Goal: Task Accomplishment & Management: Complete application form

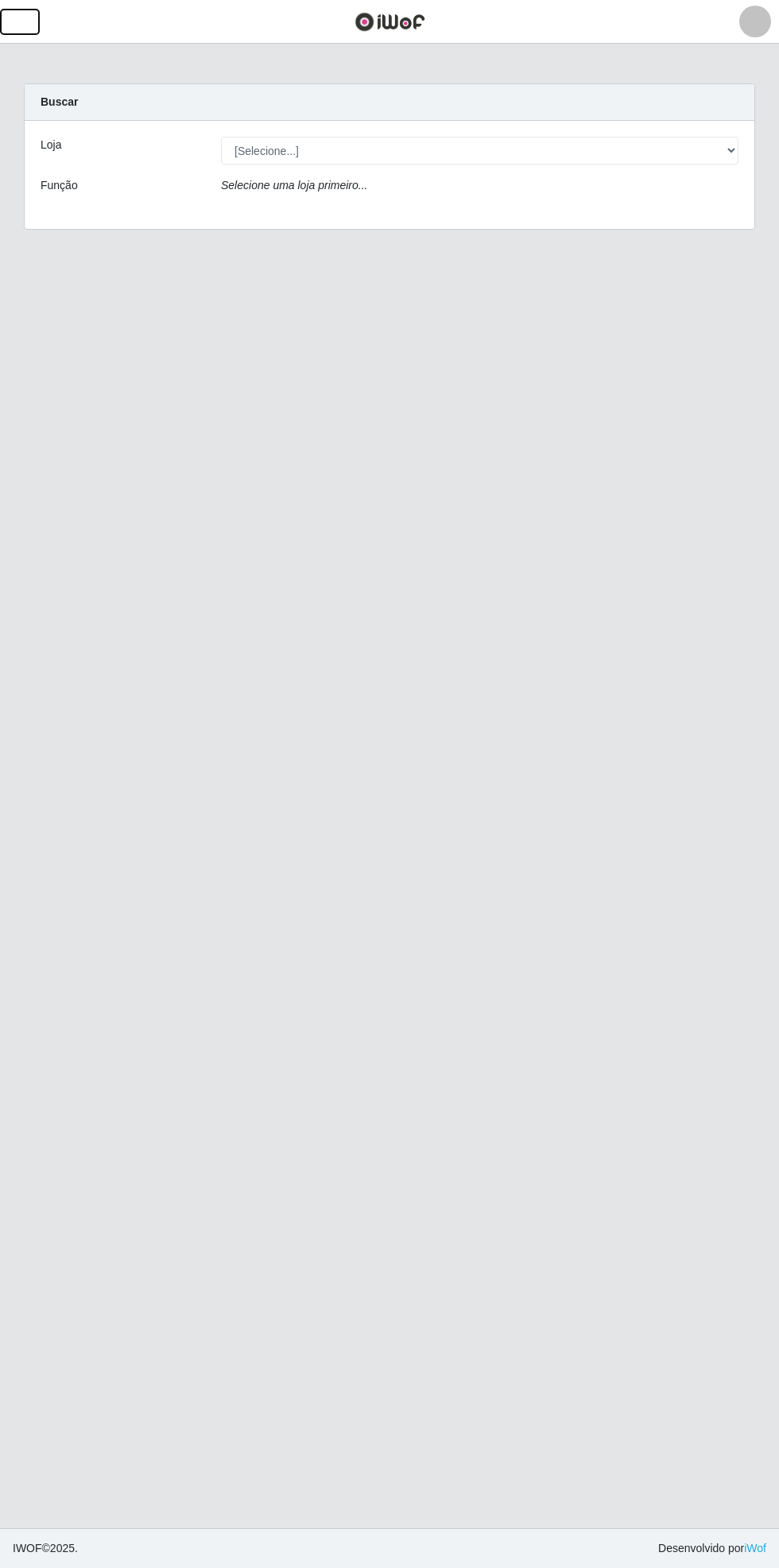
click at [26, 22] on span "button" at bounding box center [19, 22] width 21 height 18
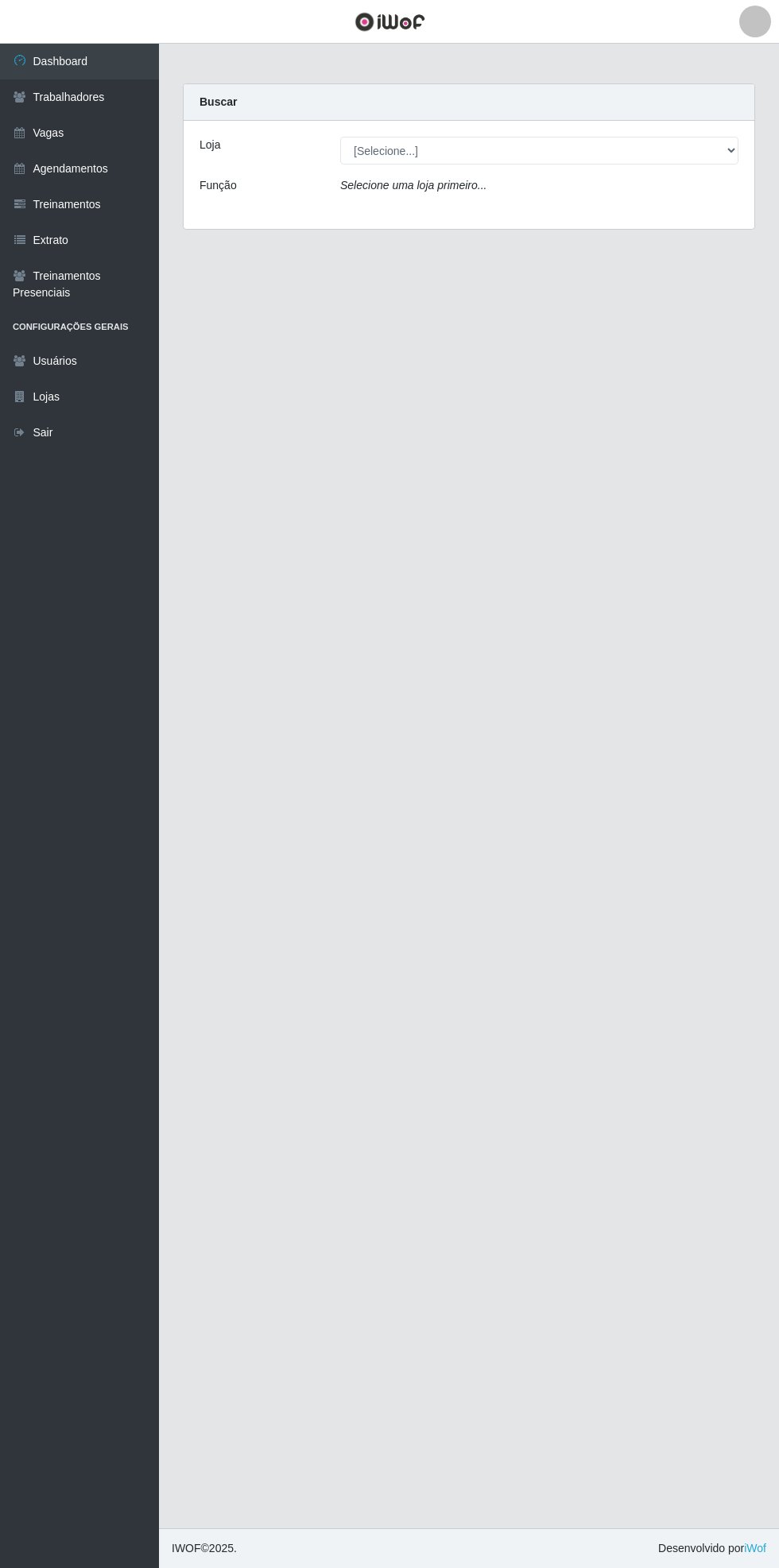
click at [64, 137] on link "Vagas" at bounding box center [79, 132] width 159 height 36
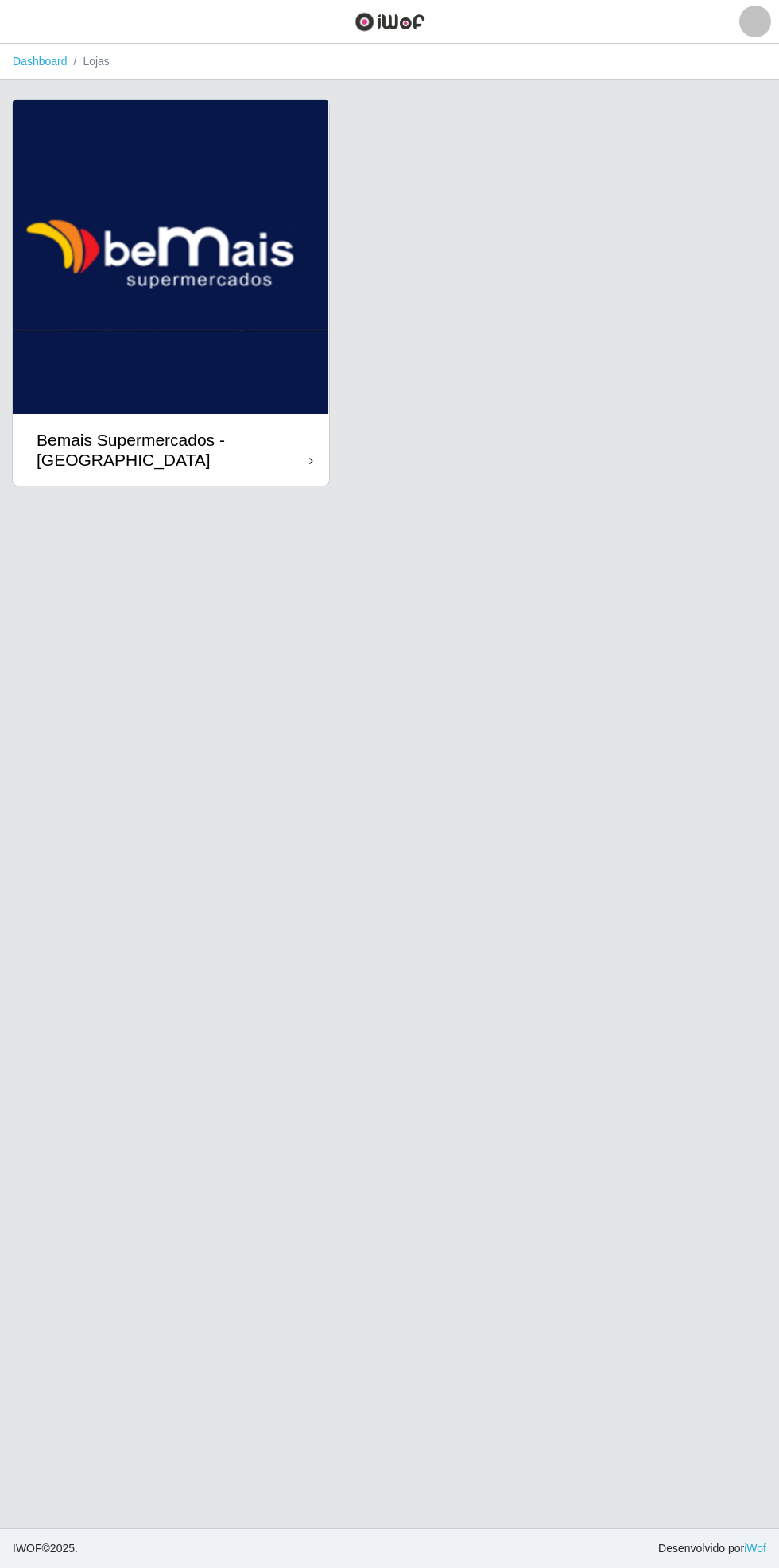
click at [194, 41] on header "Perfil Alterar Senha Sair" at bounding box center [390, 22] width 779 height 44
click at [305, 439] on div "Bemais Supermercados - [GEOGRAPHIC_DATA]" at bounding box center [172, 450] width 272 height 40
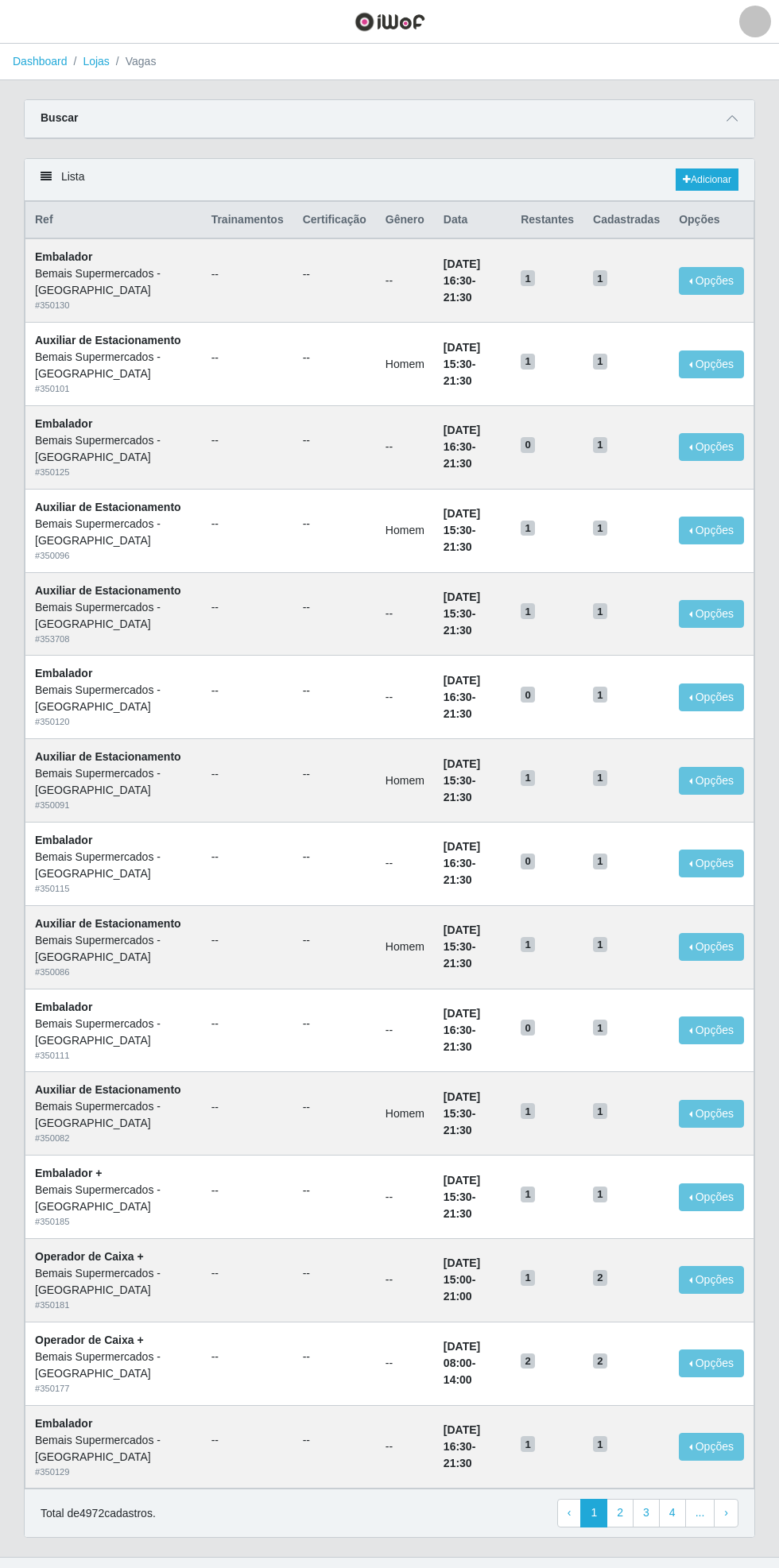
click at [762, 107] on div "Carregando... Buscar Início em Término em Função [Selecione...] ASG ASG + ASG +…" at bounding box center [389, 128] width 755 height 59
click at [732, 117] on icon at bounding box center [732, 118] width 11 height 11
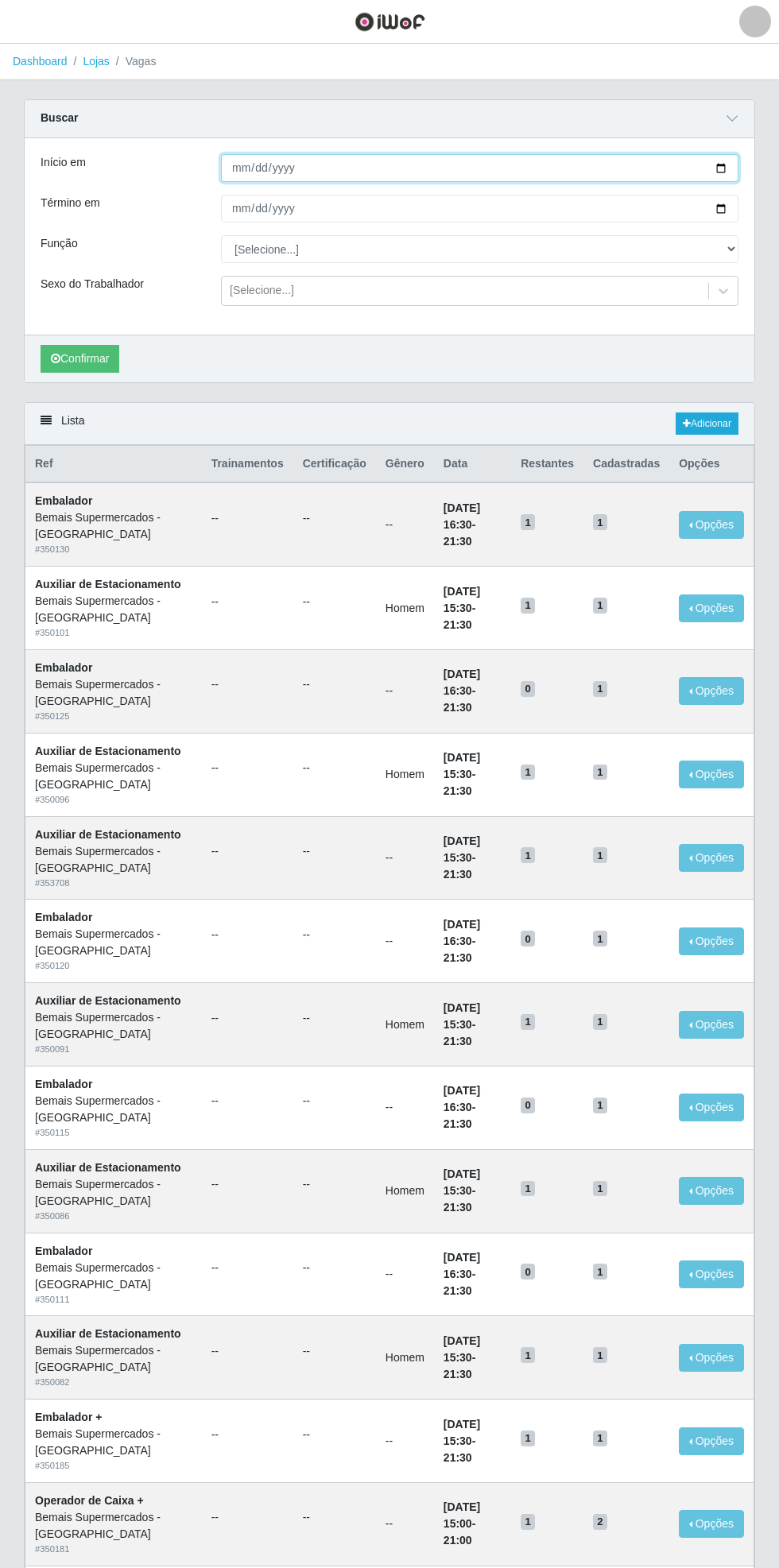
click at [732, 166] on input "Início em" at bounding box center [479, 167] width 518 height 27
type input "[DATE]"
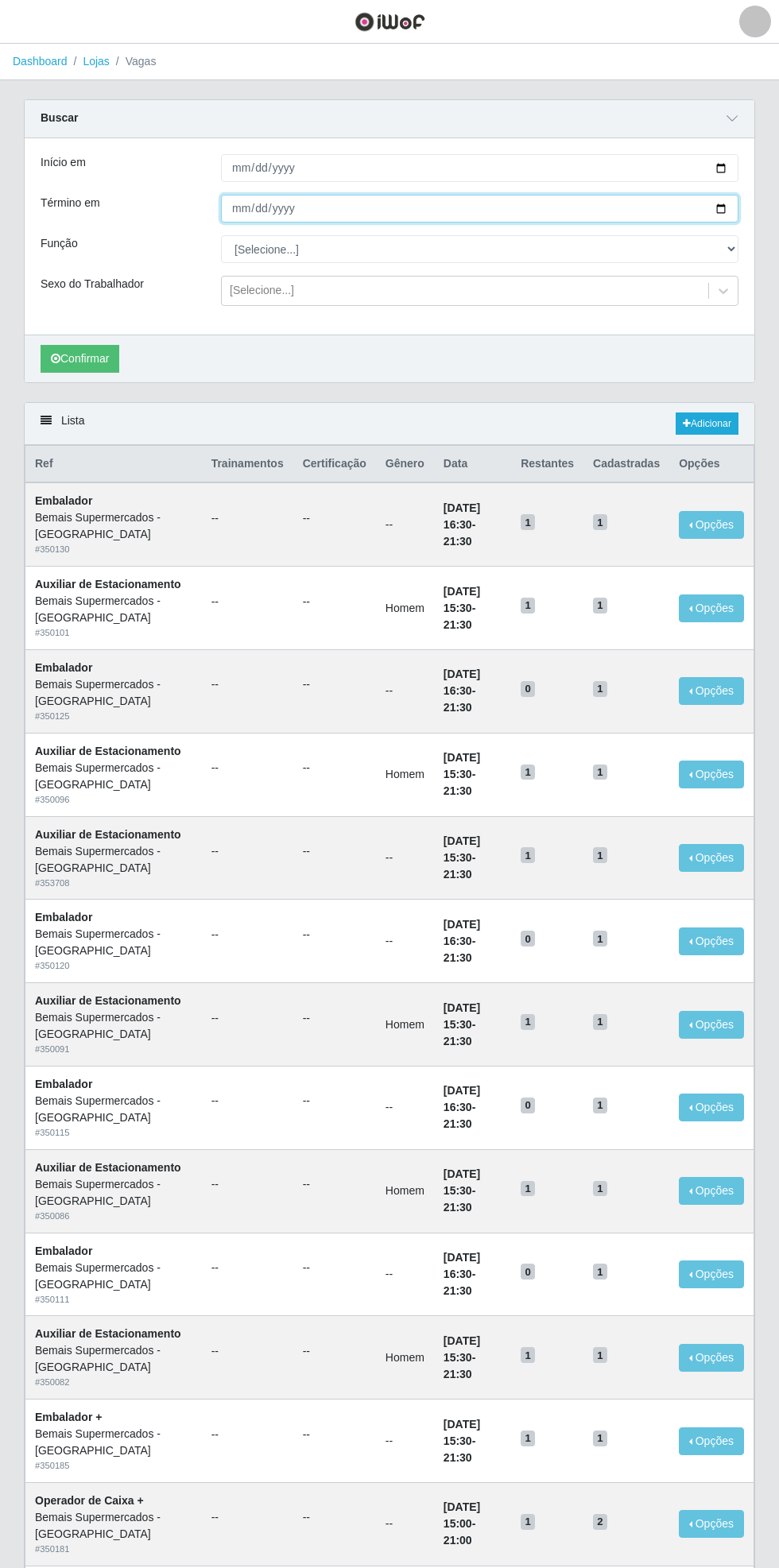
click at [729, 208] on input "Término em" at bounding box center [479, 208] width 518 height 27
type input "[DATE]"
click at [733, 247] on select "[Selecione...] ASG ASG + ASG ++ Auxiliar de Estacionamento Auxiliar de Estacion…" at bounding box center [479, 249] width 518 height 27
select select "4"
click at [221, 236] on select "[Selecione...] ASG ASG + ASG ++ Auxiliar de Estacionamento Auxiliar de Estacion…" at bounding box center [479, 249] width 518 height 27
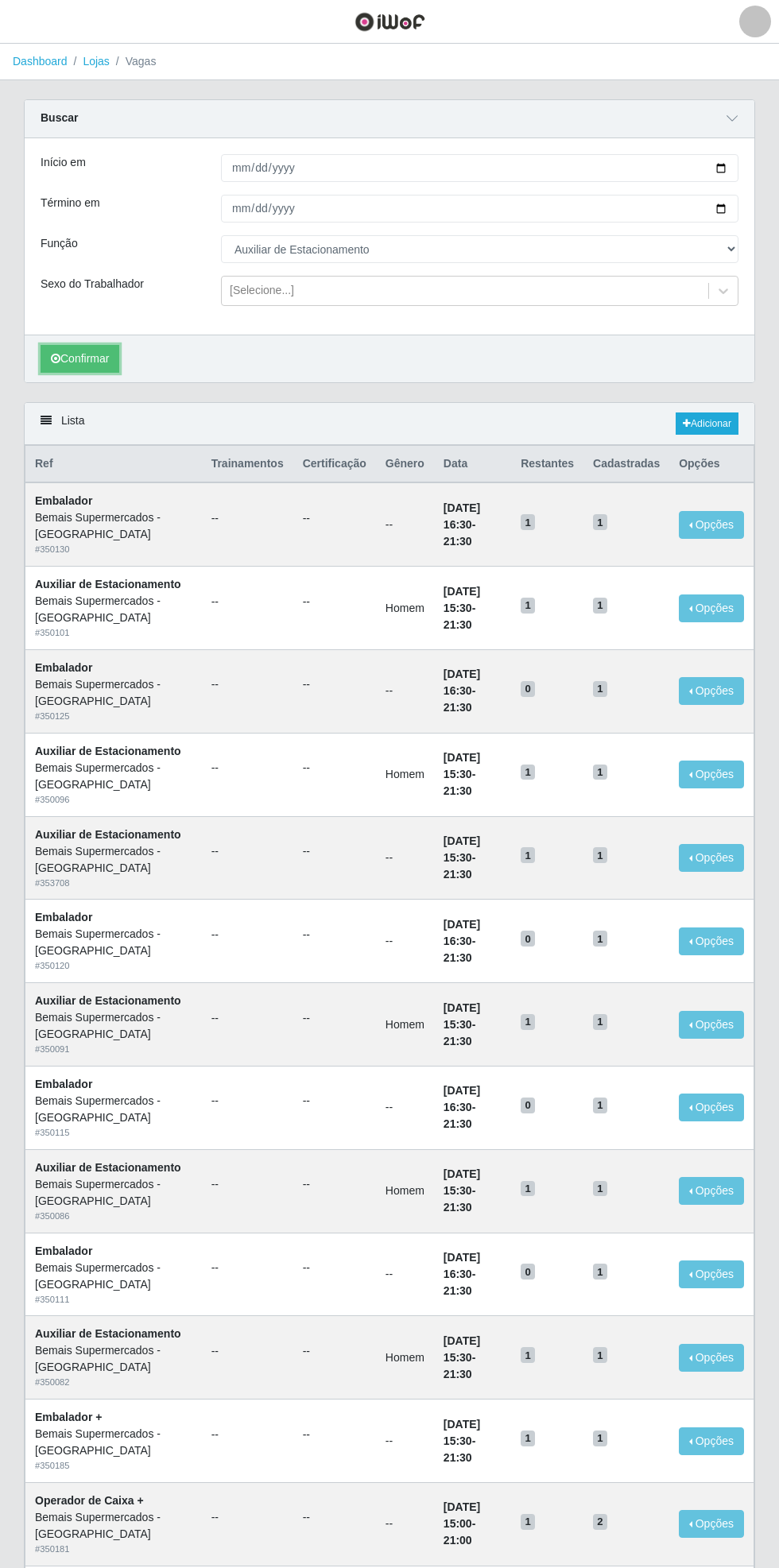
click at [82, 358] on button "Confirmar" at bounding box center [80, 358] width 79 height 27
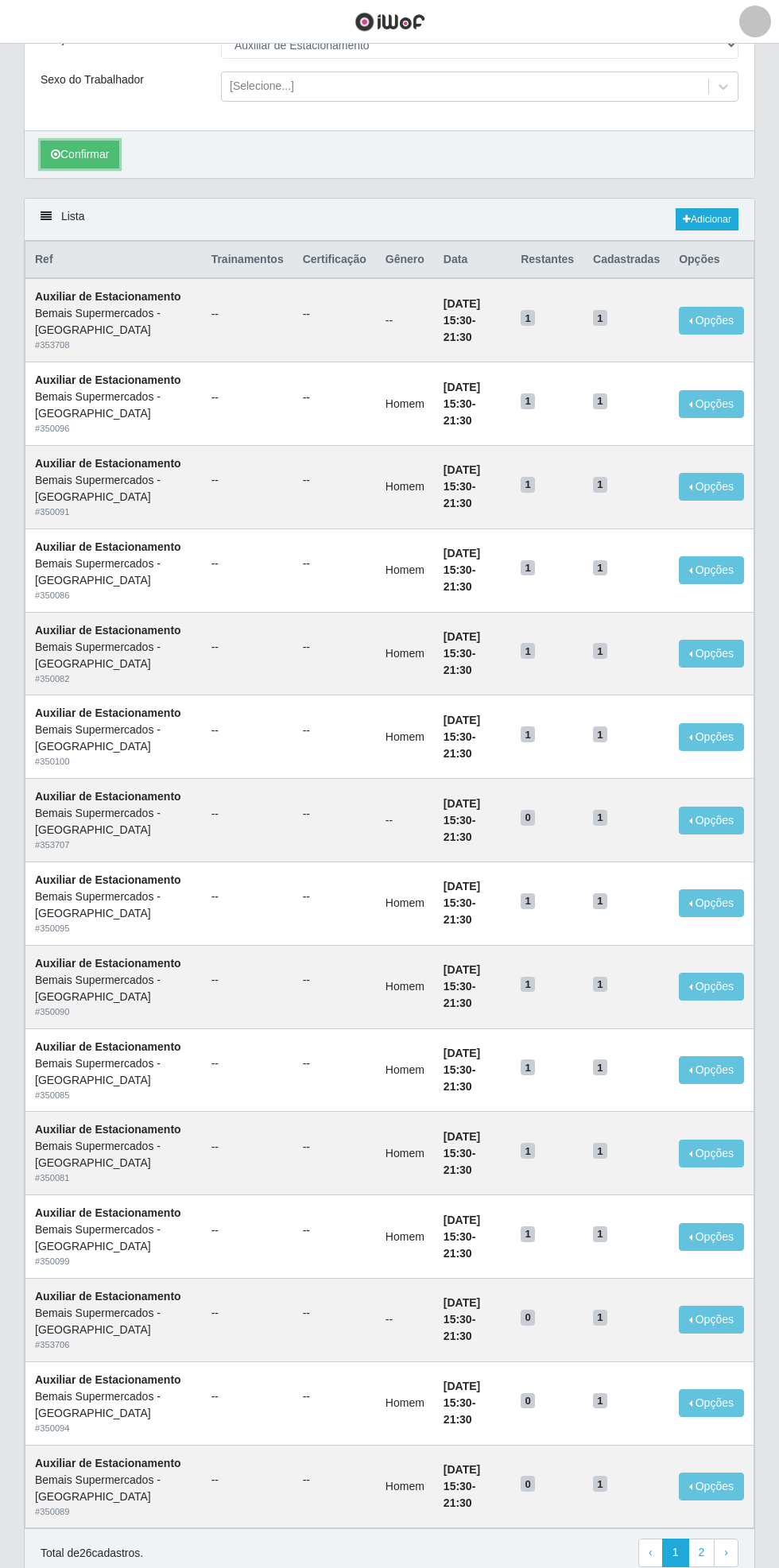
scroll to position [266, 0]
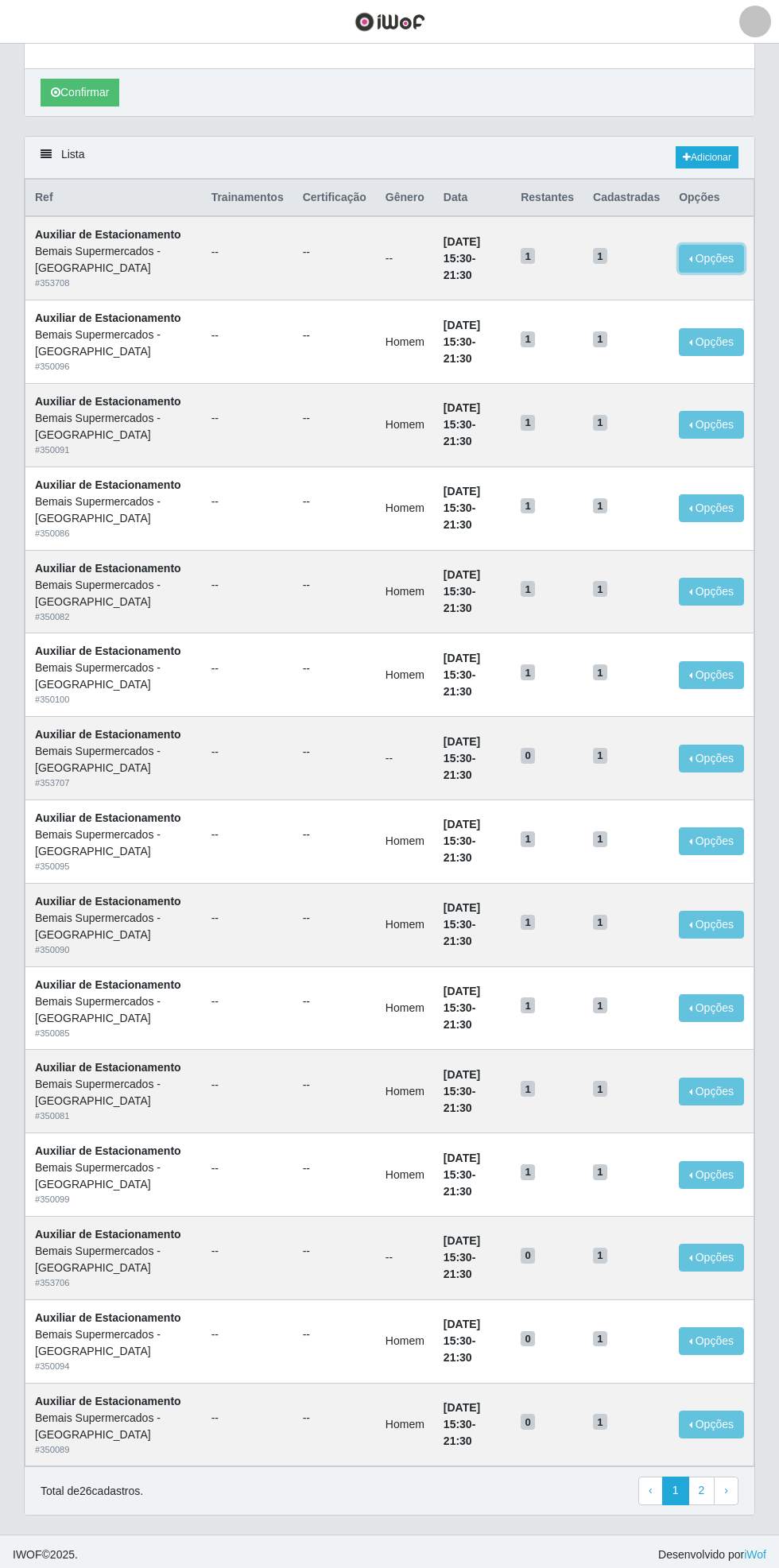
click at [727, 245] on button "Opções" at bounding box center [711, 258] width 65 height 27
click at [622, 290] on div "Deletar" at bounding box center [613, 295] width 94 height 17
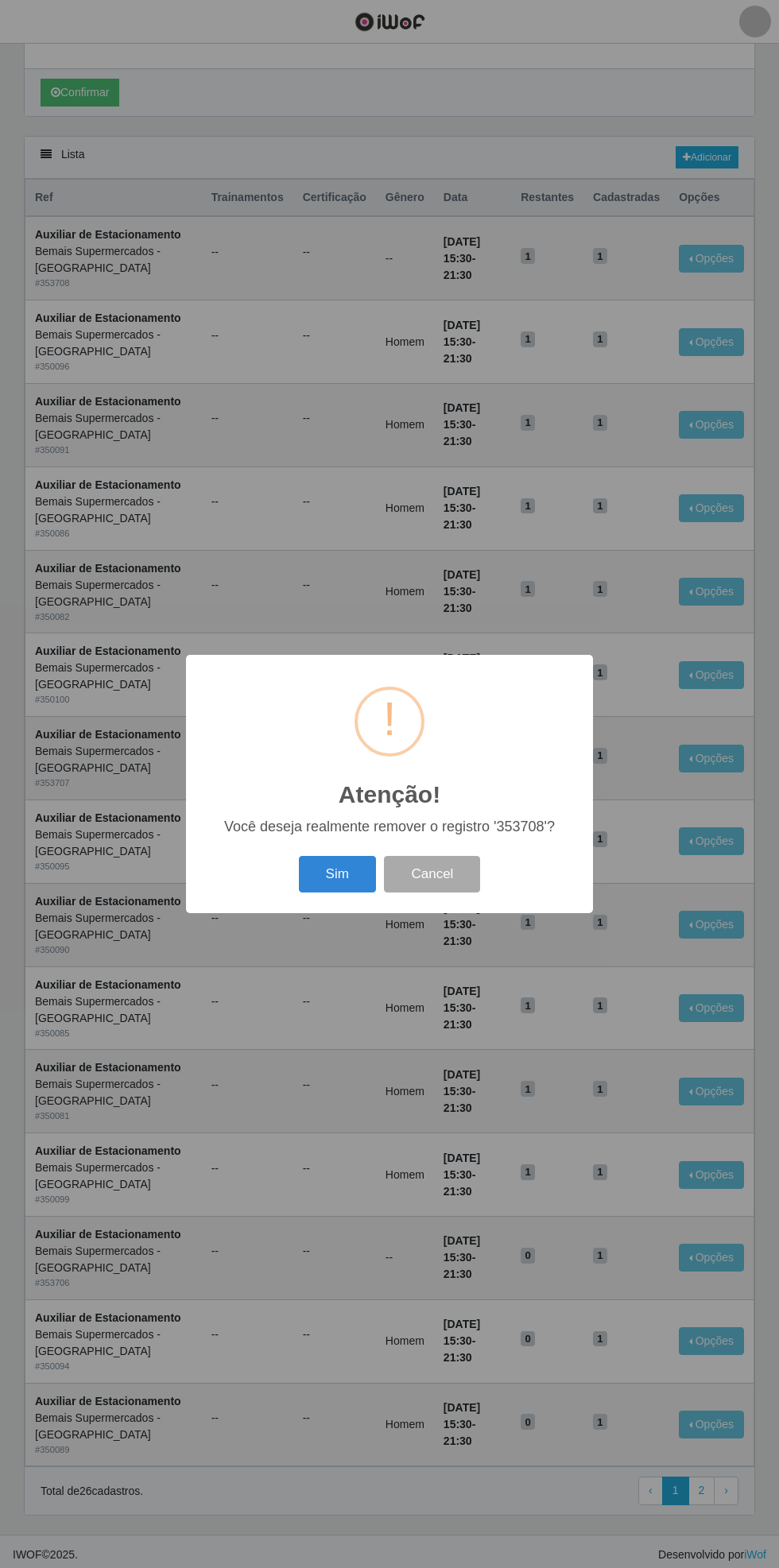
click at [325, 881] on button "Sim" at bounding box center [337, 874] width 77 height 37
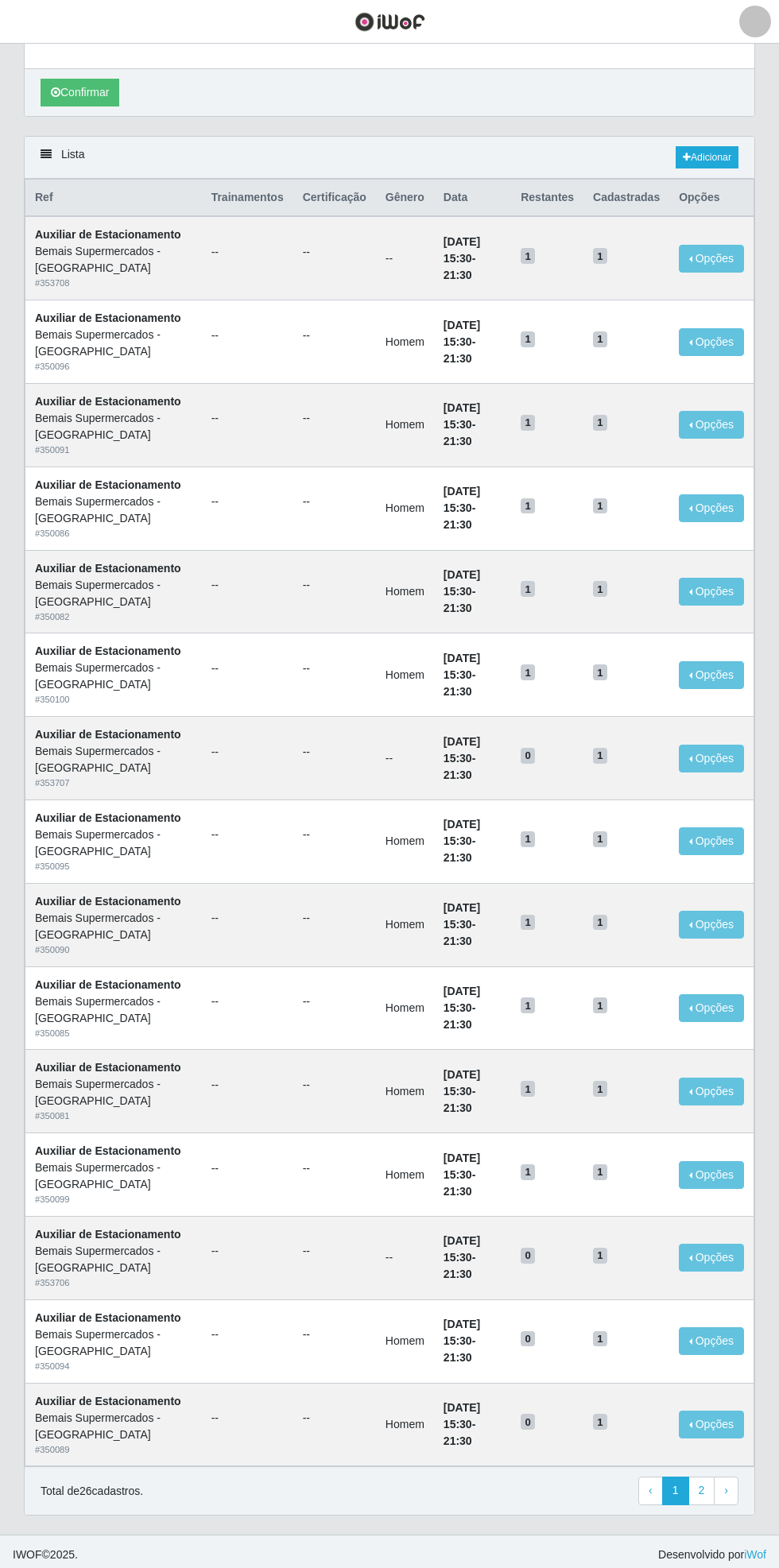
scroll to position [0, 0]
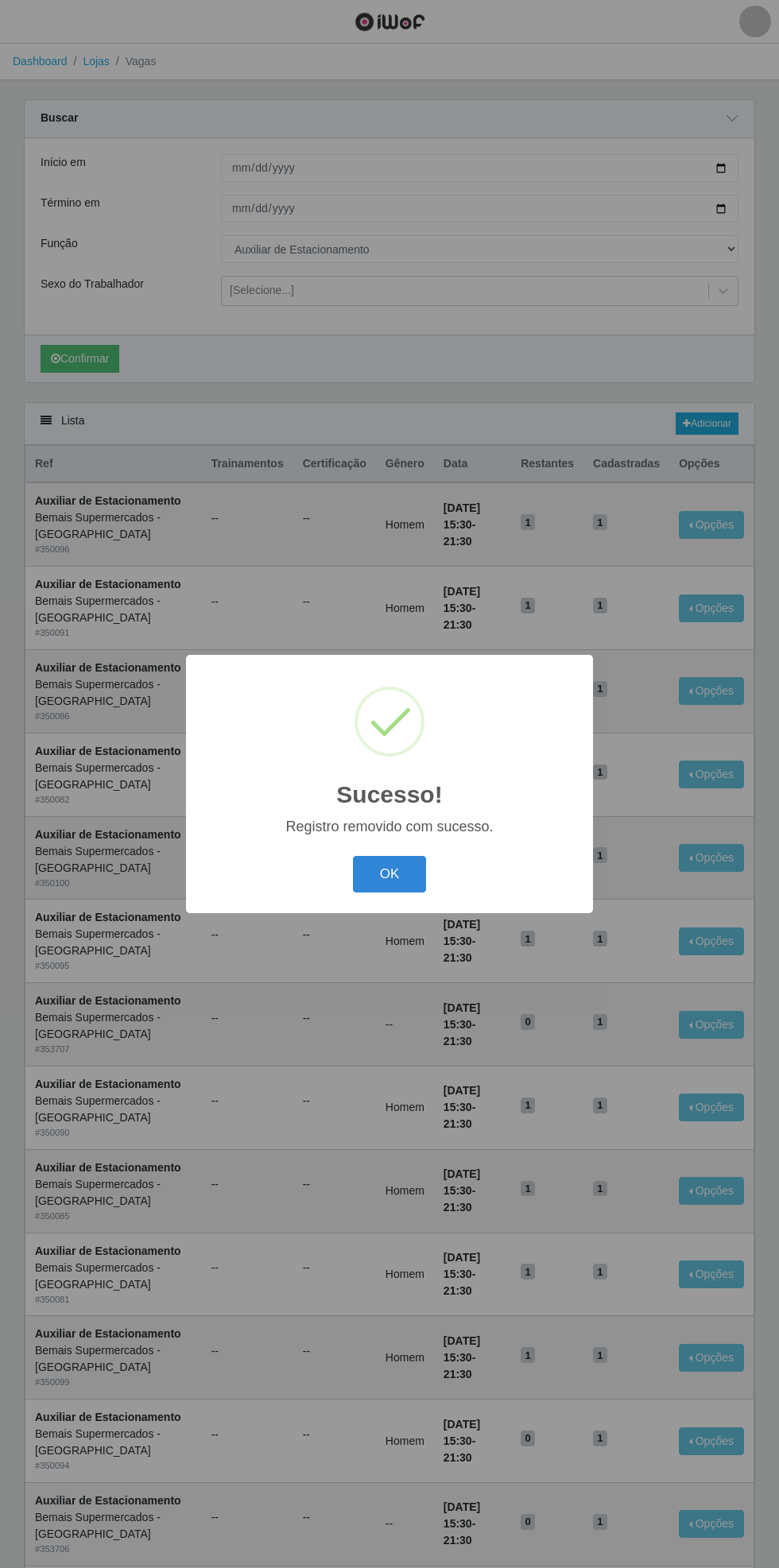
click at [398, 869] on button "OK" at bounding box center [390, 874] width 74 height 37
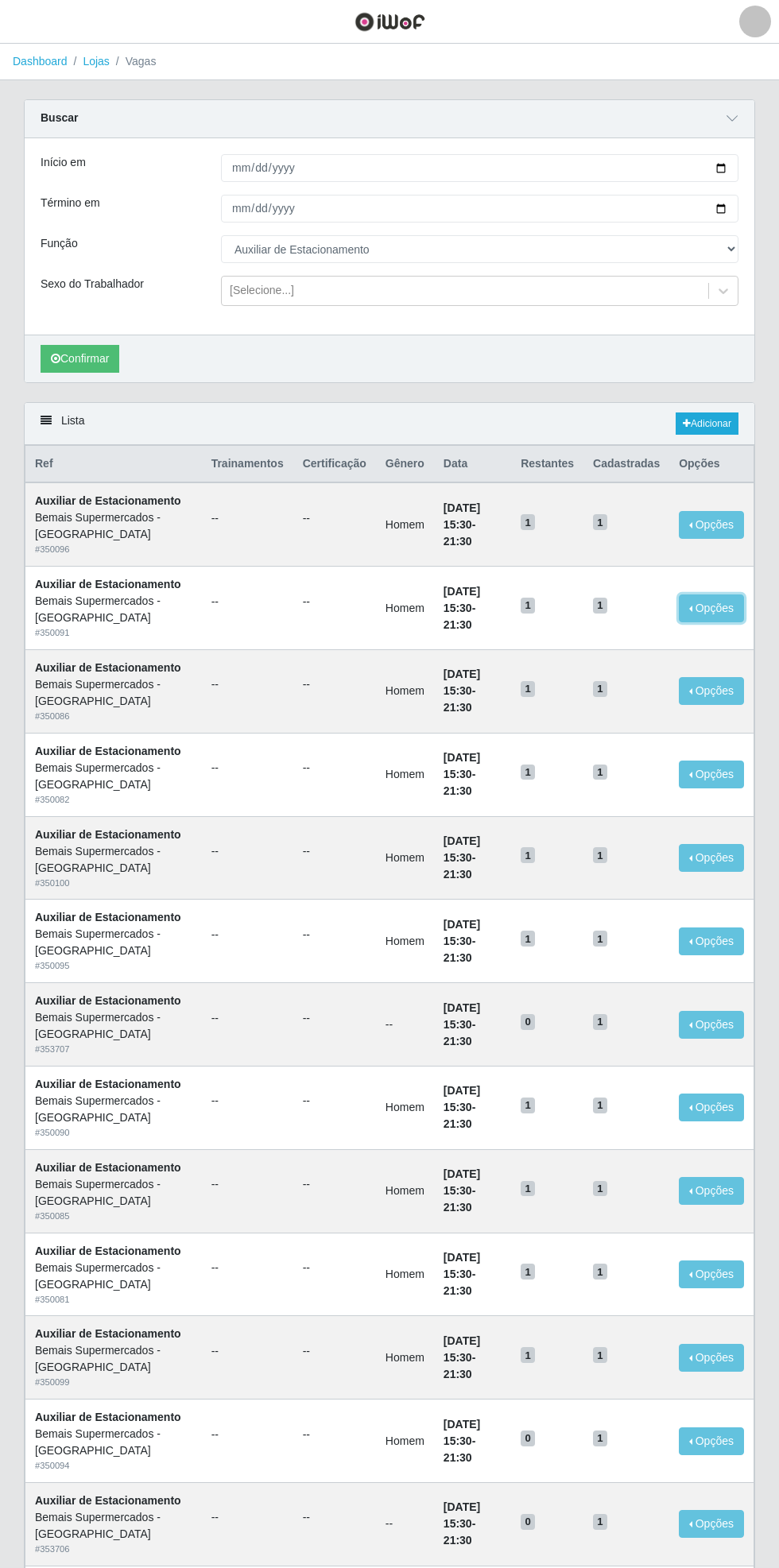
click at [711, 600] on button "Opções" at bounding box center [711, 608] width 65 height 27
click at [692, 606] on button "Opções" at bounding box center [711, 608] width 65 height 27
click at [676, 391] on div "Carregando... Buscar Início em [DATE] Término em [DATE] Função [Selecione...] A…" at bounding box center [389, 251] width 755 height 303
click at [712, 938] on button "Opções" at bounding box center [711, 940] width 65 height 27
click at [613, 975] on div "Deletar" at bounding box center [613, 978] width 94 height 17
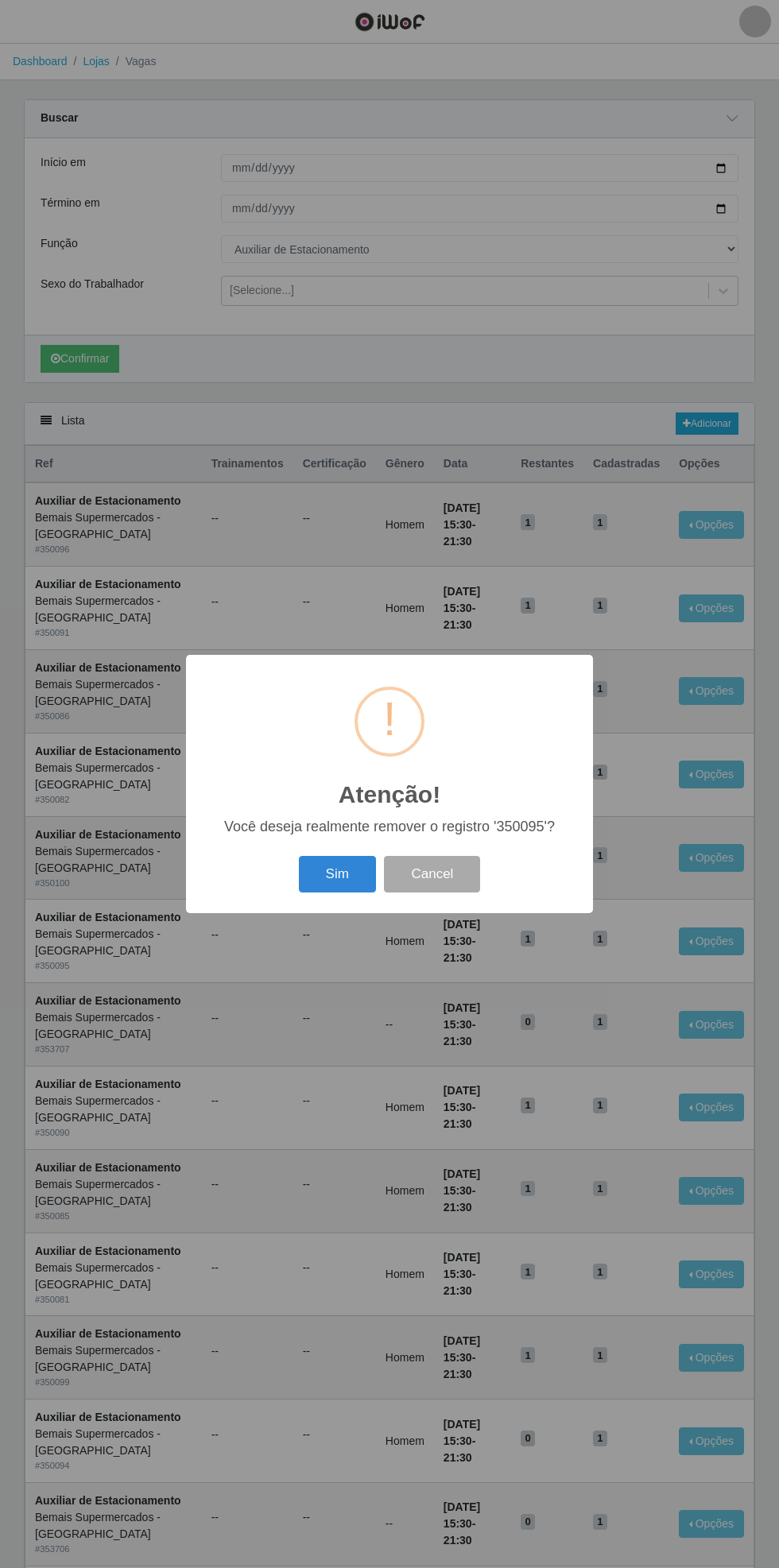
click at [337, 875] on button "Sim" at bounding box center [337, 874] width 77 height 37
click at [404, 884] on button "OK" at bounding box center [390, 874] width 74 height 37
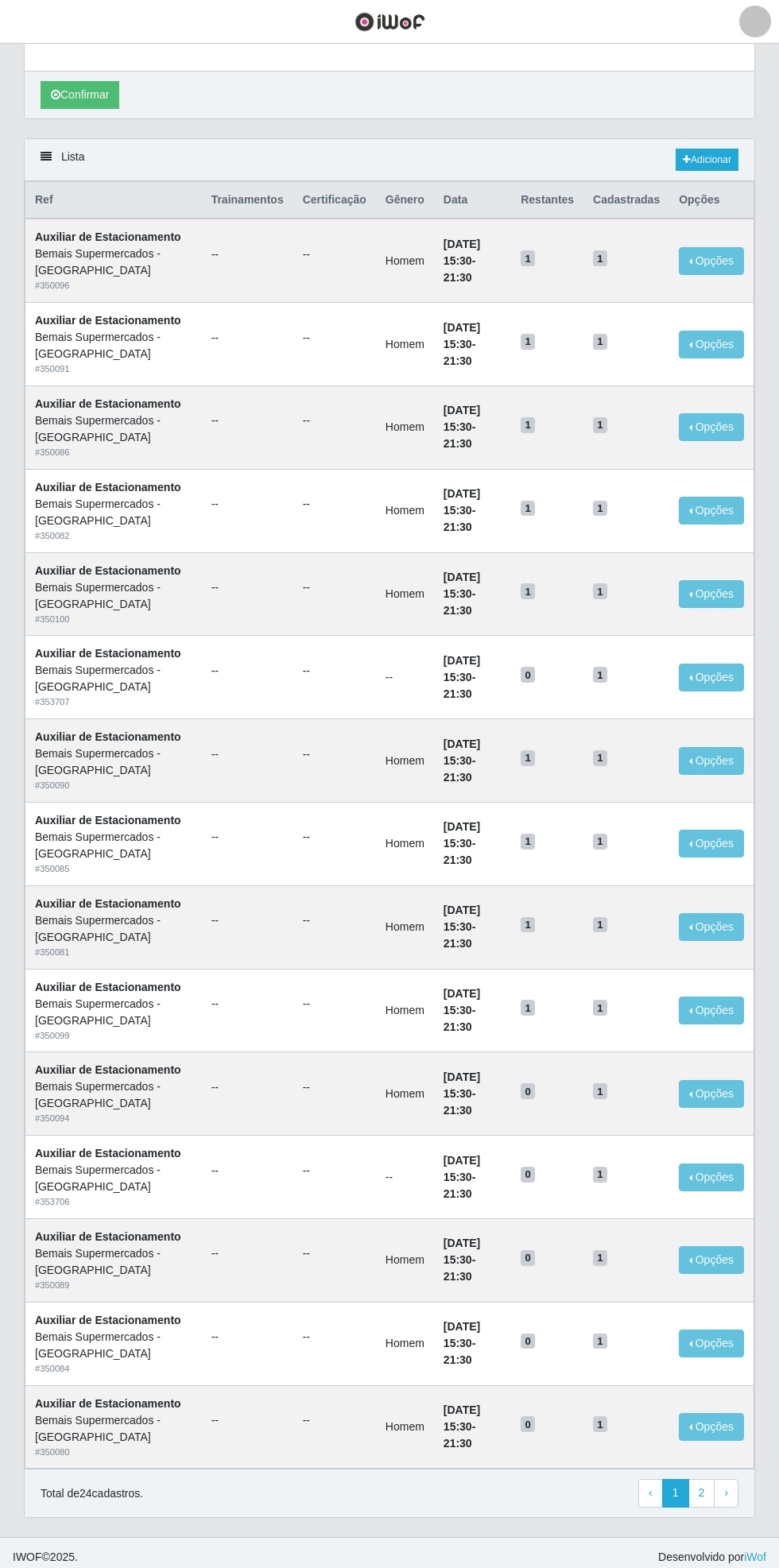
scroll to position [266, 0]
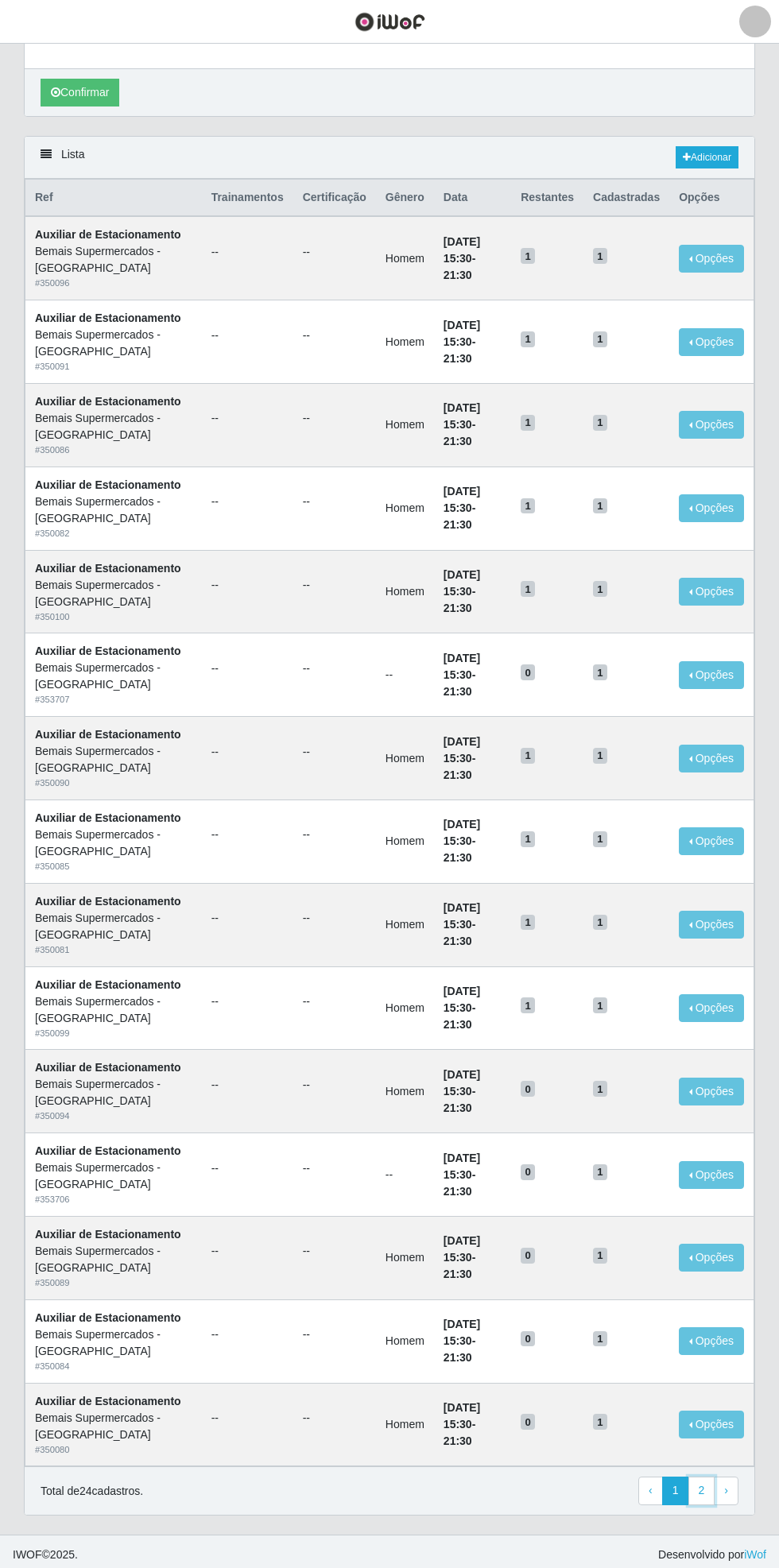
click at [698, 1489] on link "2" at bounding box center [702, 1491] width 27 height 28
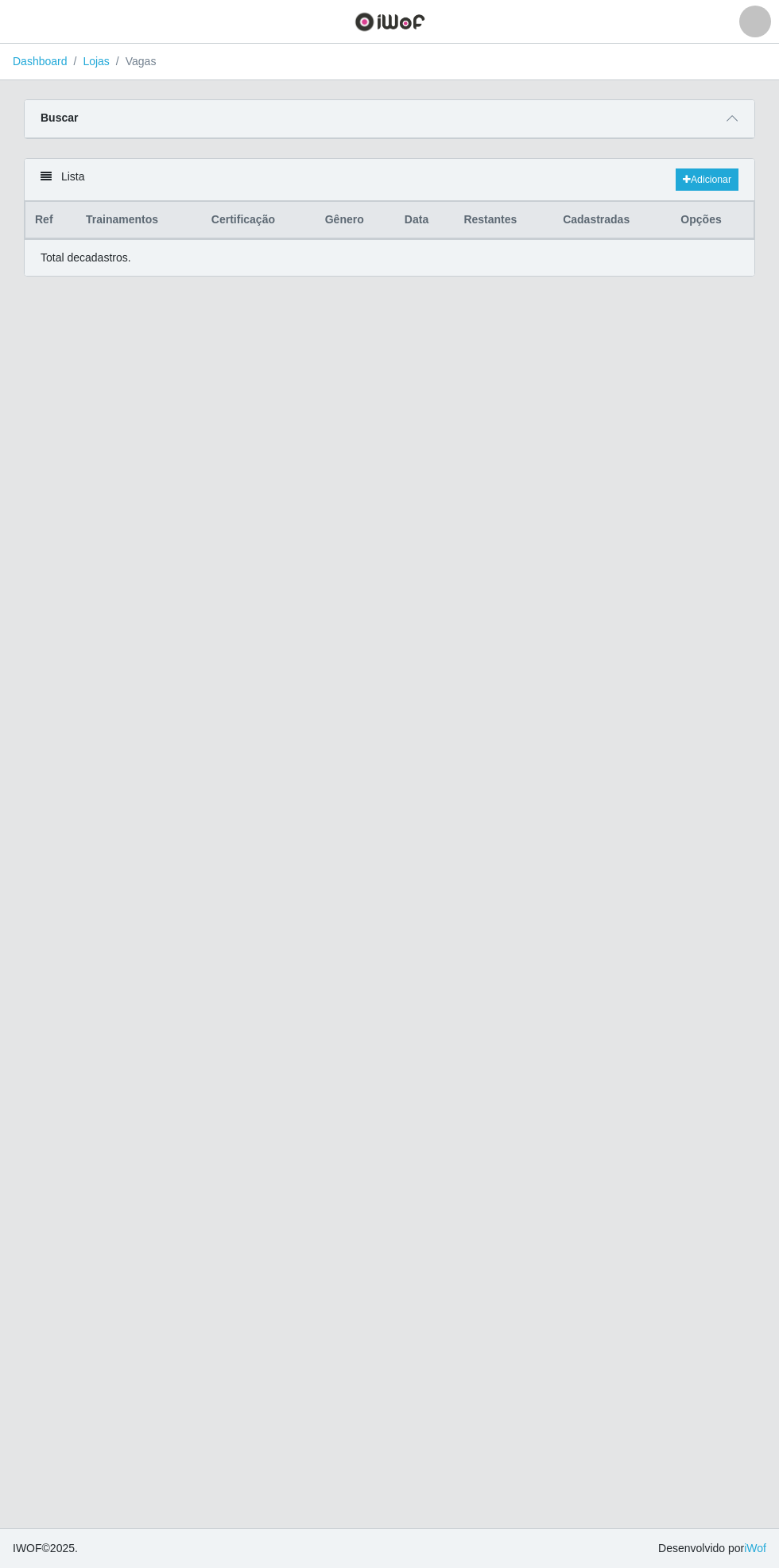
select select "4"
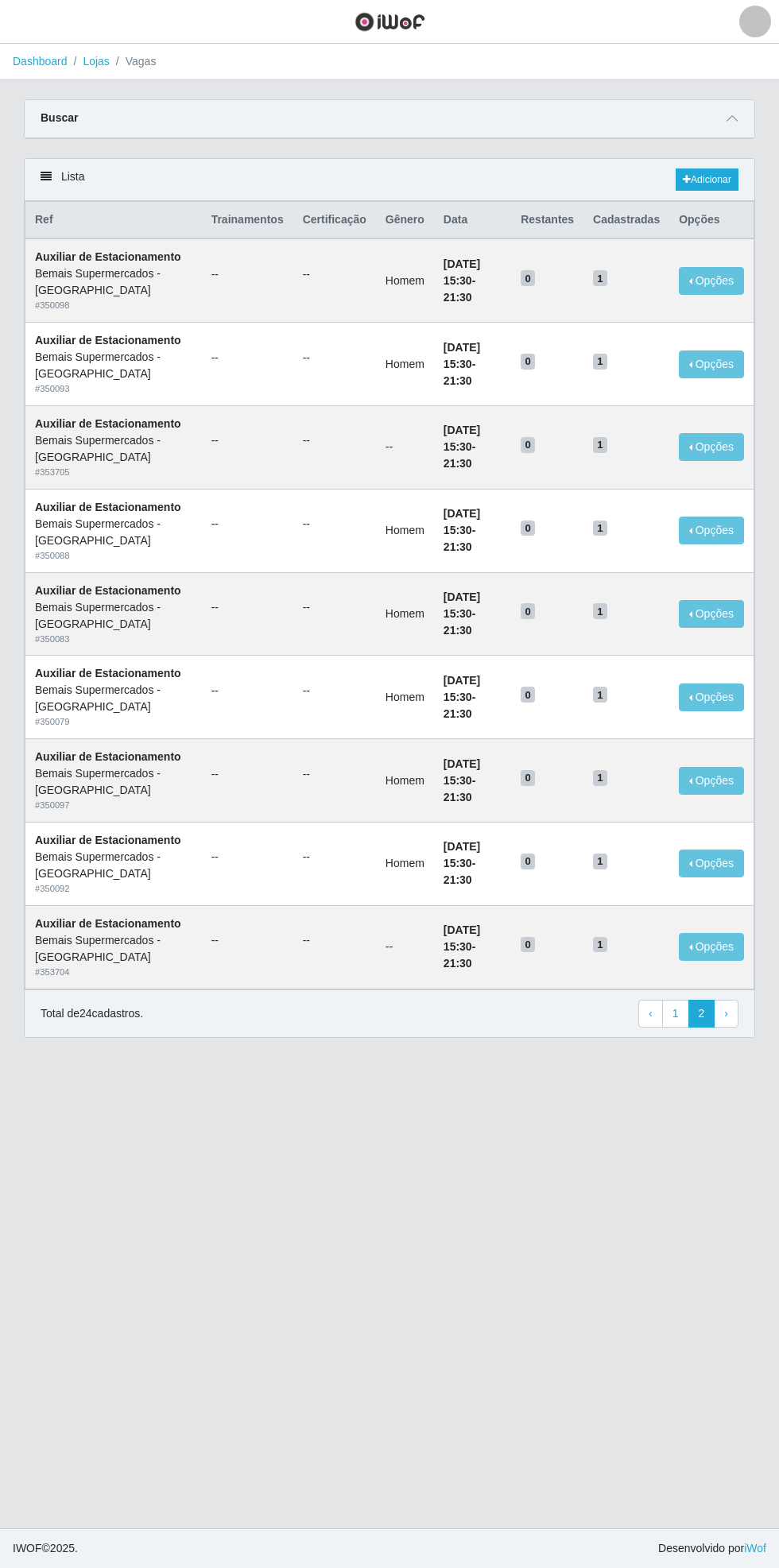
click at [736, 115] on icon at bounding box center [732, 118] width 11 height 11
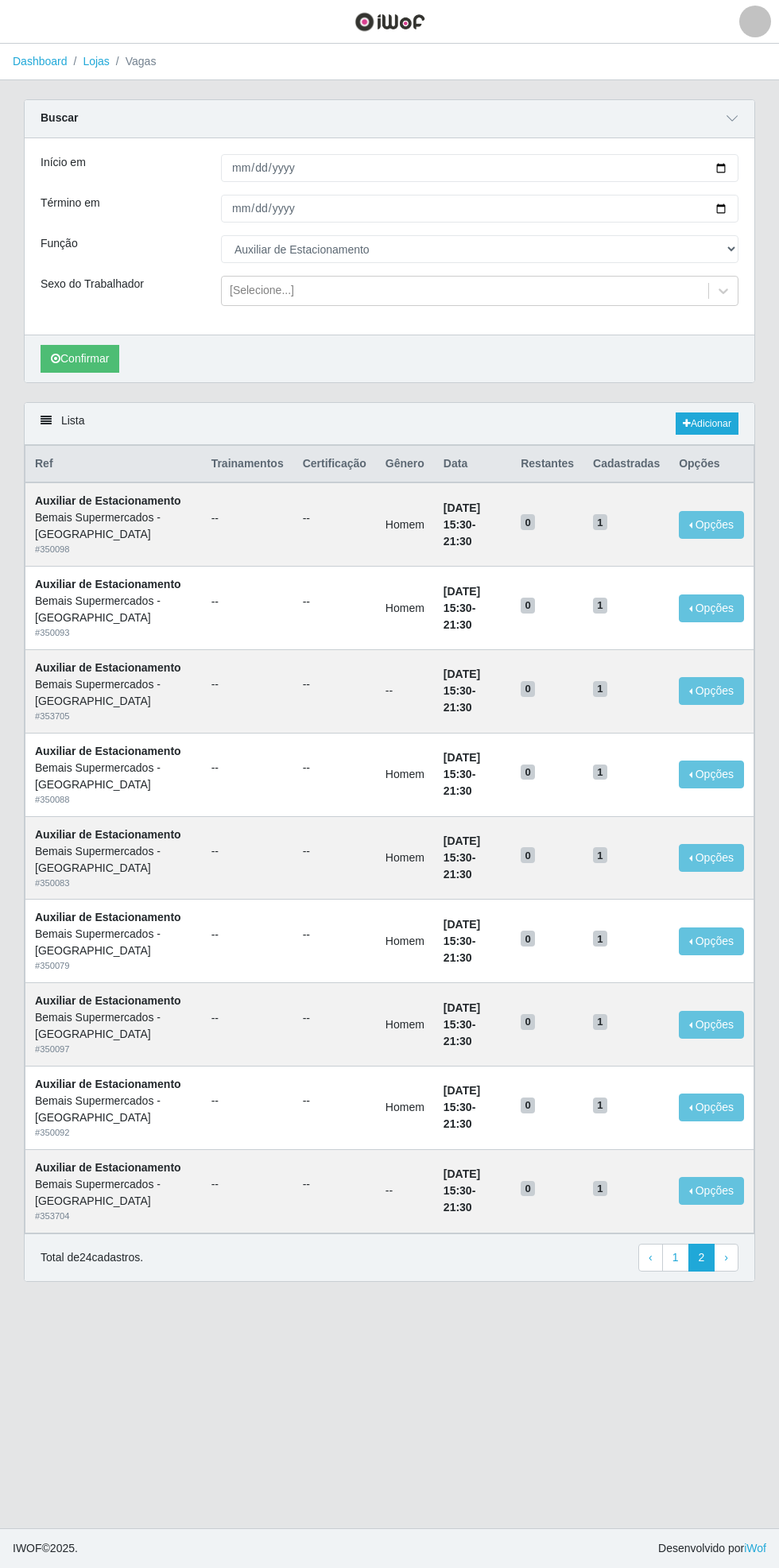
click at [758, 131] on div "Carregando... Buscar Início em [DATE] Término em [DATE] Função [Selecione...] A…" at bounding box center [389, 251] width 755 height 303
click at [2, 1495] on main "Dashboard Lojas Vagas Carregando... Buscar Início em [DATE] Término em [DATE] F…" at bounding box center [390, 786] width 779 height 1484
click at [21, 28] on span "button" at bounding box center [19, 22] width 21 height 18
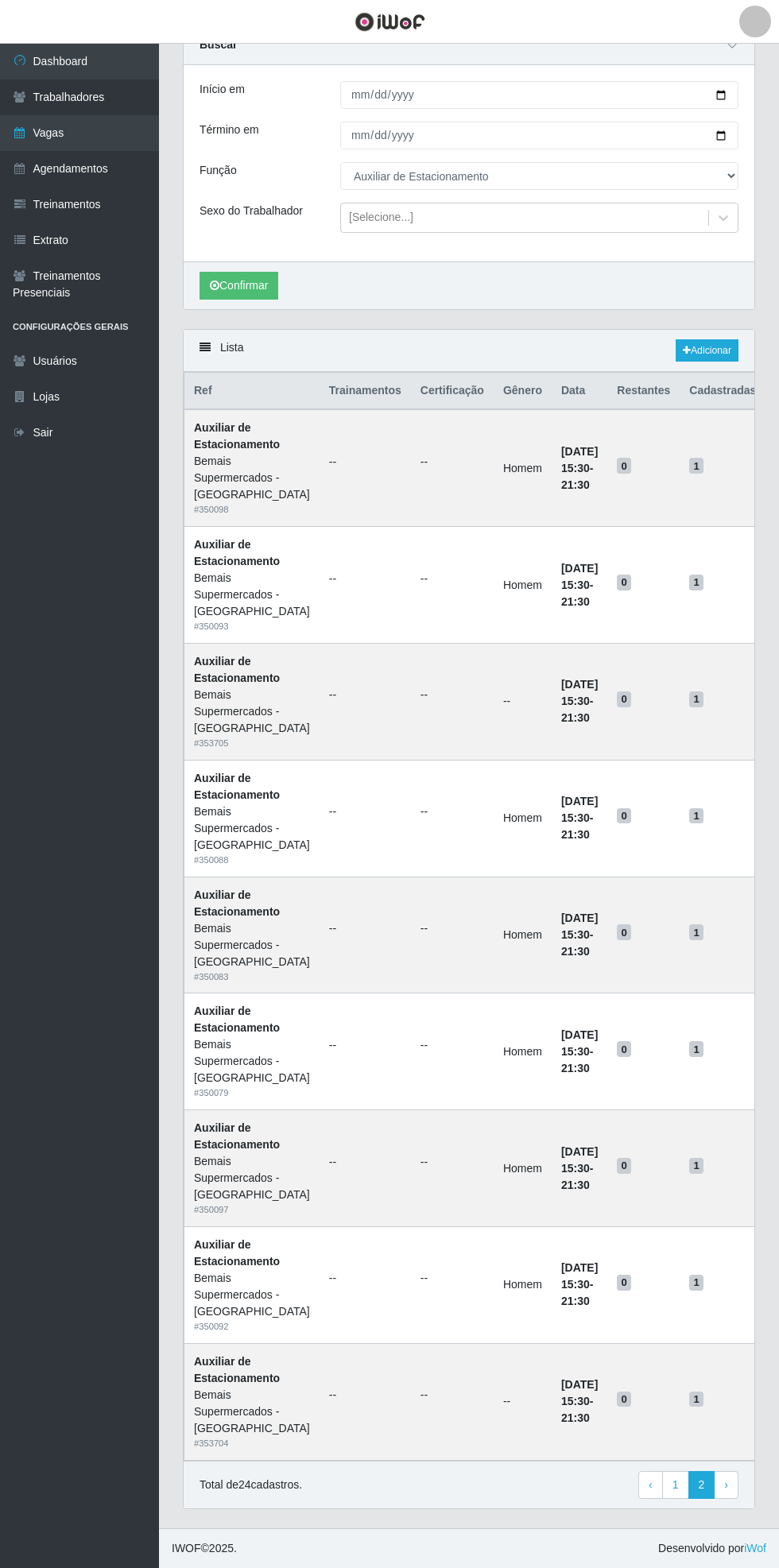
click at [102, 128] on link "Vagas" at bounding box center [79, 132] width 159 height 36
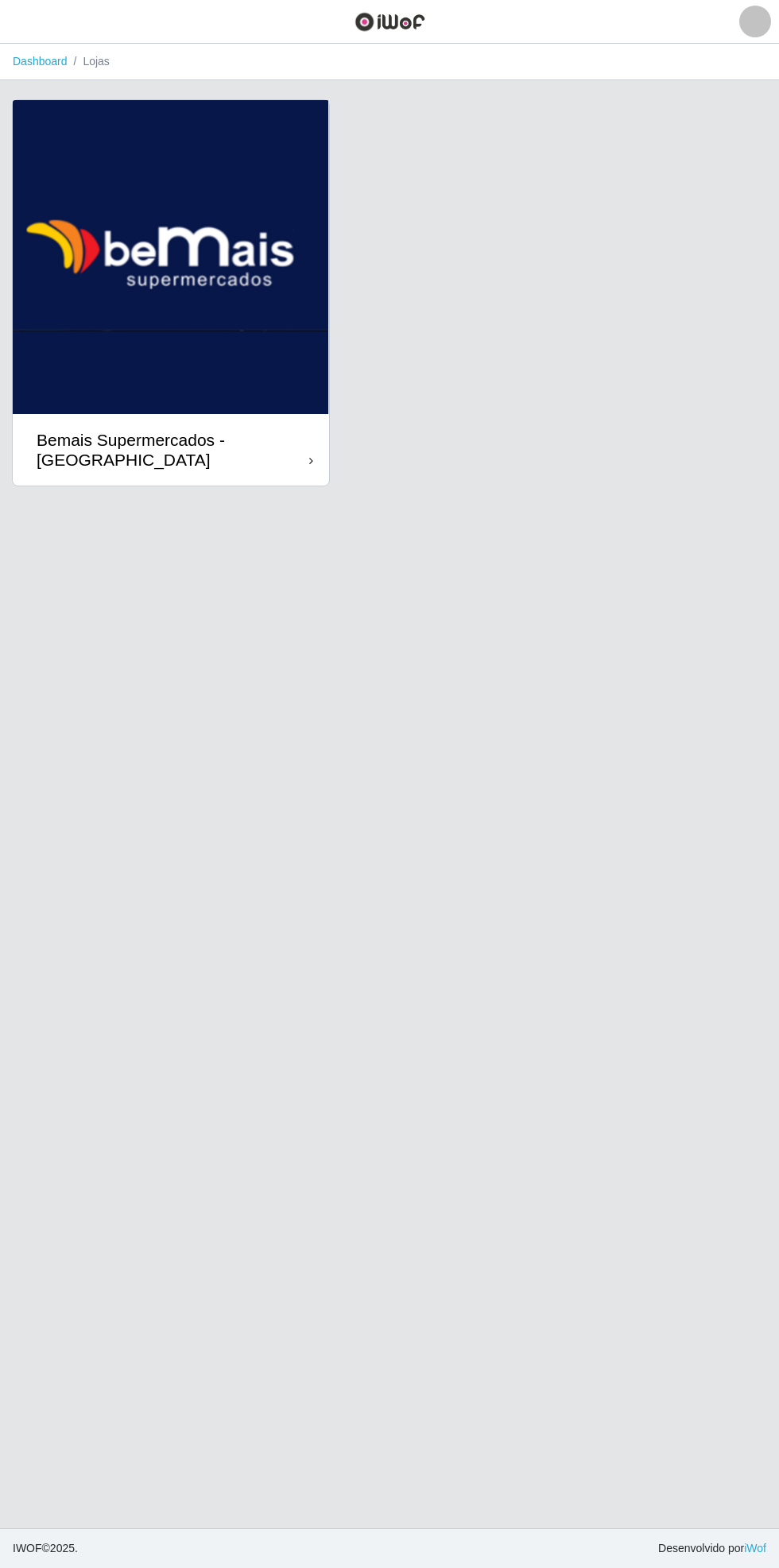
click at [293, 430] on div "Bemais Supermercados - [GEOGRAPHIC_DATA]" at bounding box center [172, 450] width 272 height 40
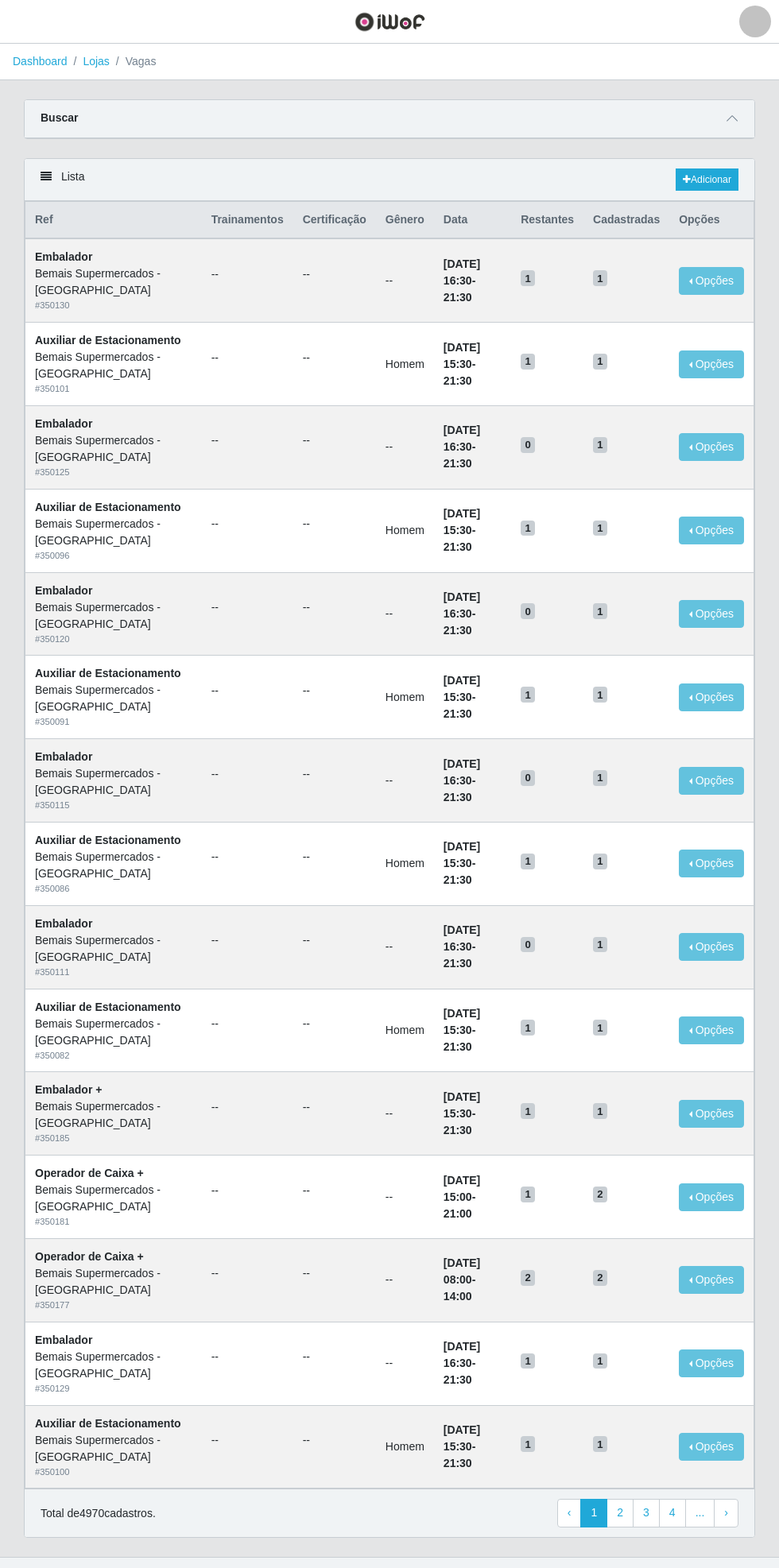
click at [738, 122] on span at bounding box center [732, 119] width 19 height 18
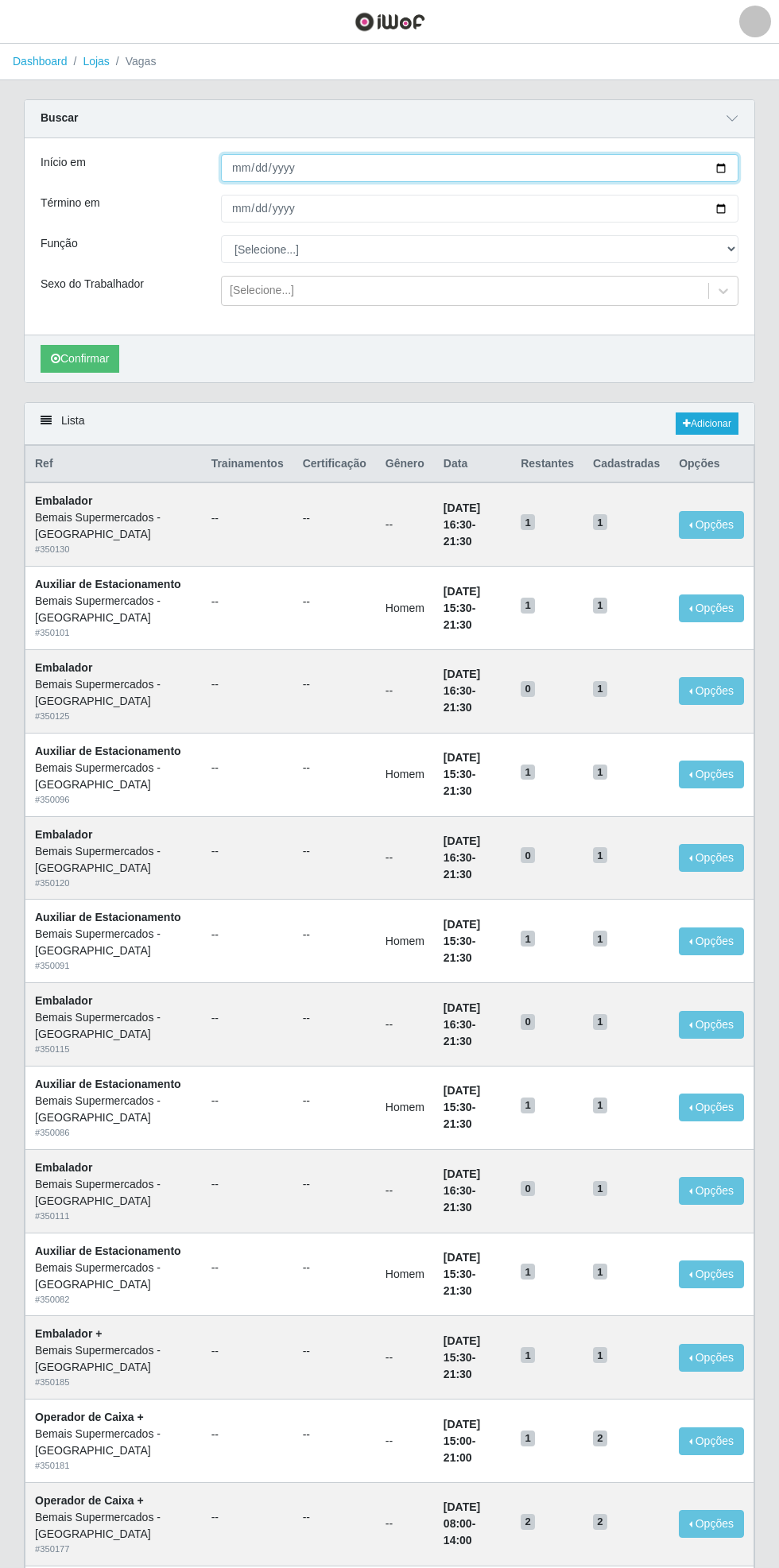
click at [736, 166] on input "Início em" at bounding box center [479, 167] width 518 height 27
type input "[DATE]"
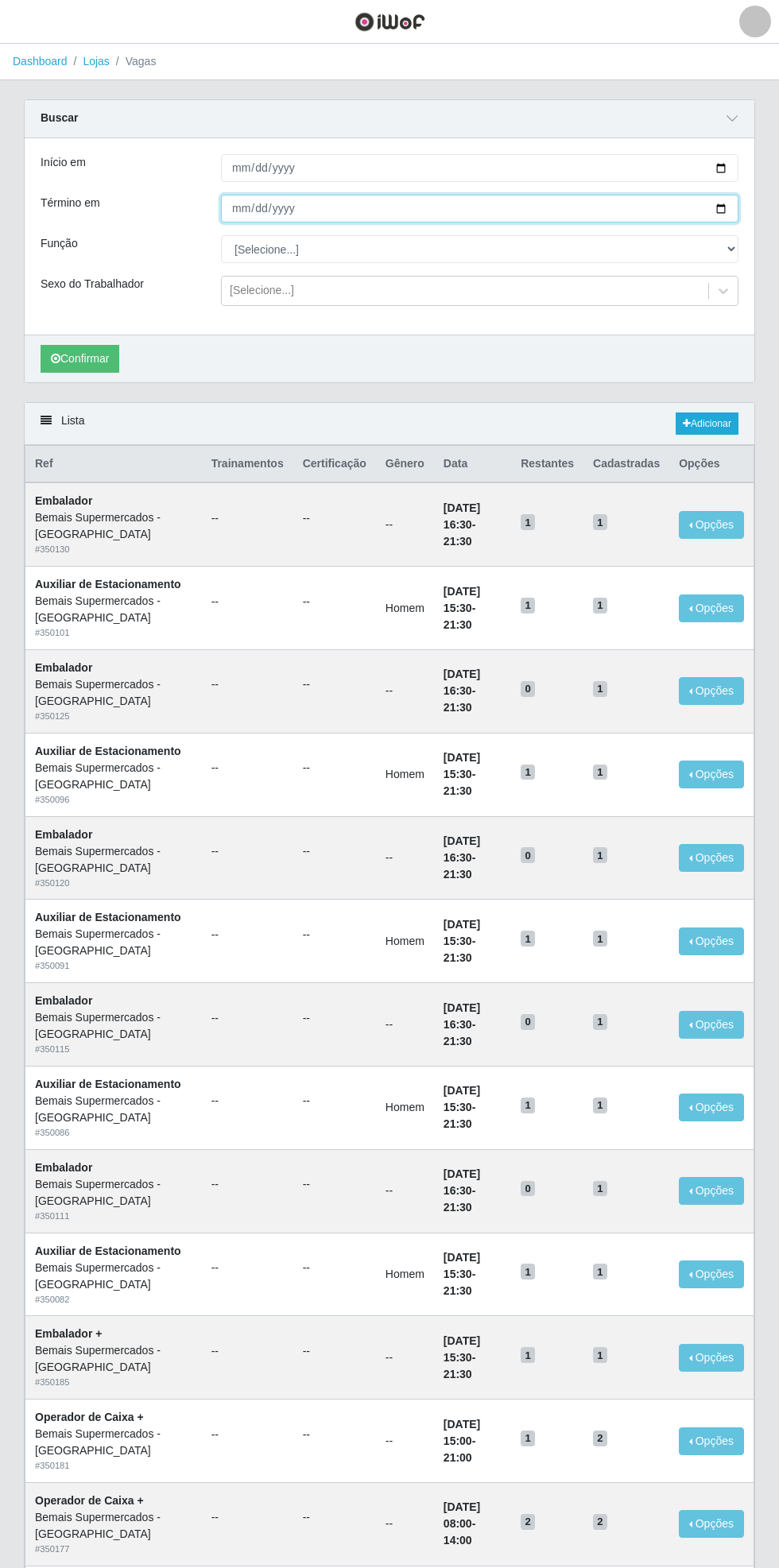
click at [728, 208] on input "Término em" at bounding box center [479, 208] width 518 height 27
type input "[DATE]"
click at [728, 250] on select "[Selecione...] ASG ASG + ASG ++ Auxiliar de Estacionamento Auxiliar de Estacion…" at bounding box center [479, 249] width 518 height 27
select select "4"
click at [221, 236] on select "[Selecione...] ASG ASG + ASG ++ Auxiliar de Estacionamento Auxiliar de Estacion…" at bounding box center [479, 249] width 518 height 27
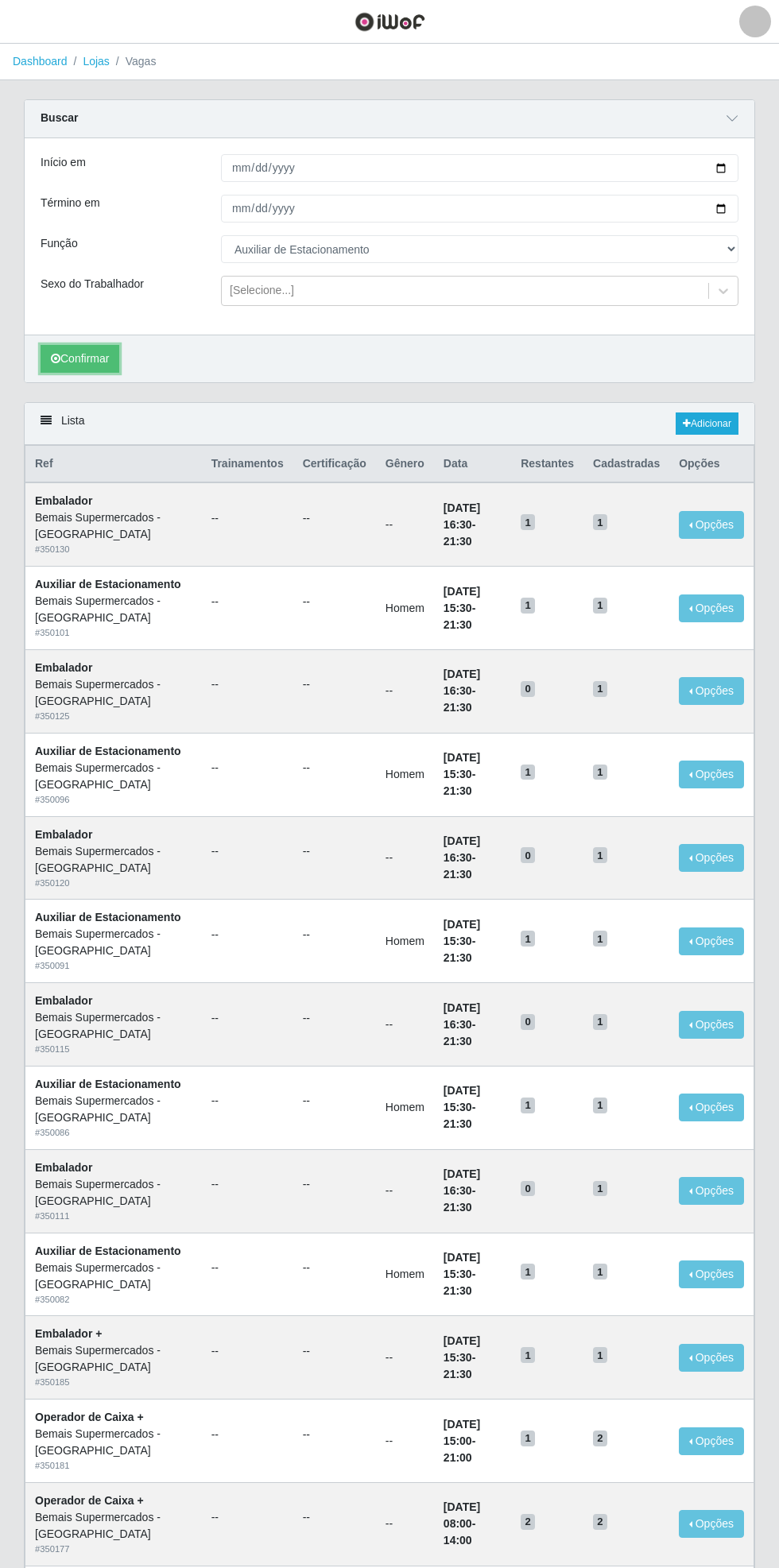
click at [104, 362] on button "Confirmar" at bounding box center [80, 358] width 79 height 27
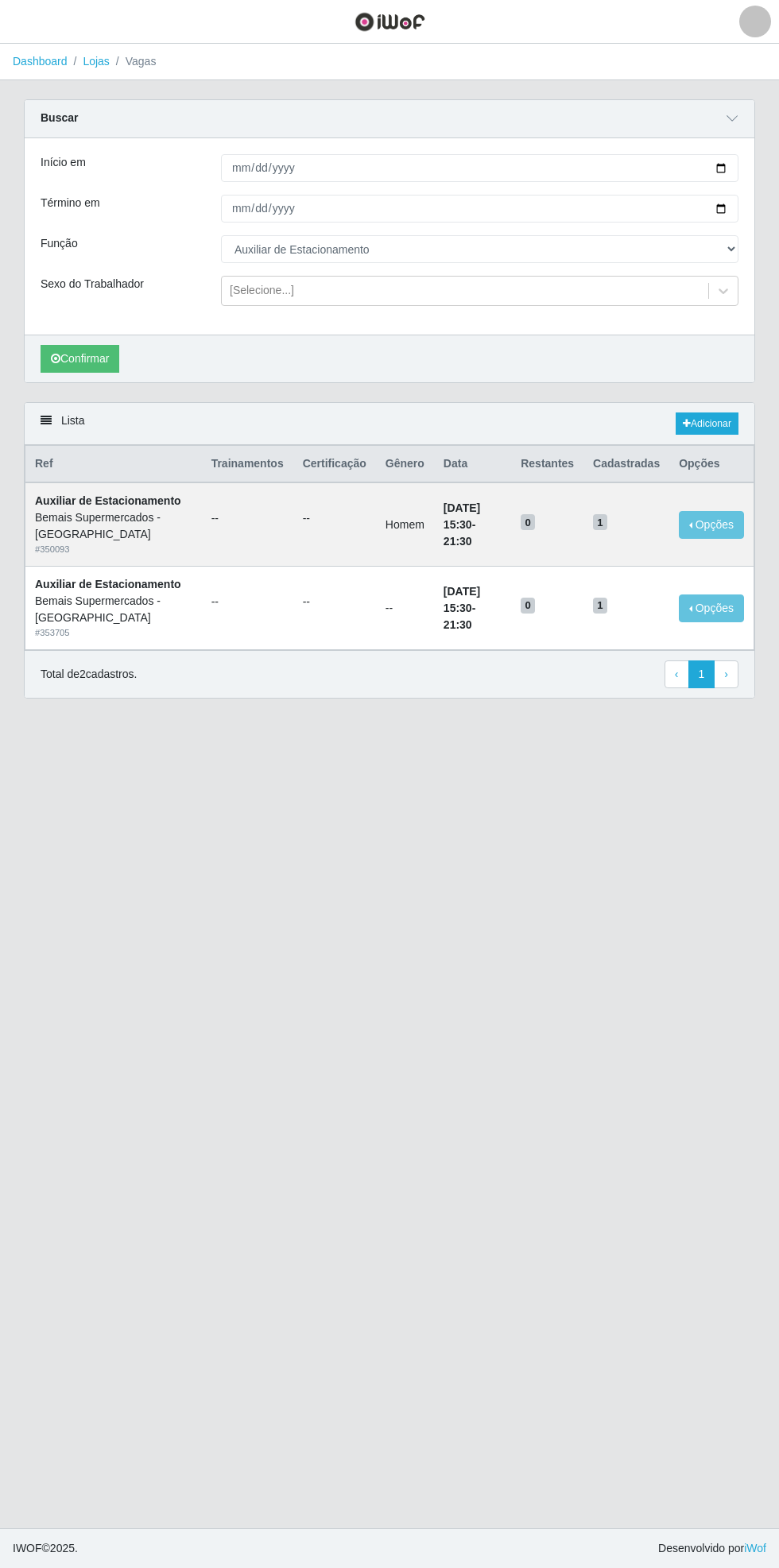
click at [610, 631] on td "1" at bounding box center [626, 608] width 86 height 83
click at [324, 1418] on main "Dashboard Lojas Vagas Carregando... Buscar Início em [DATE] Término em [DATE] F…" at bounding box center [390, 786] width 779 height 1484
